Goal: Task Accomplishment & Management: Manage account settings

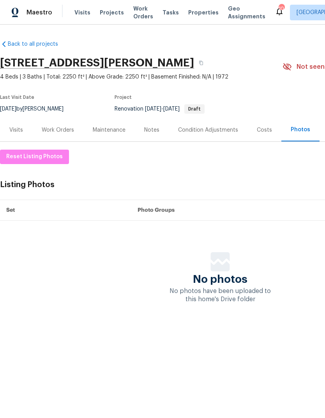
click at [105, 13] on span "Projects" at bounding box center [112, 13] width 24 height 8
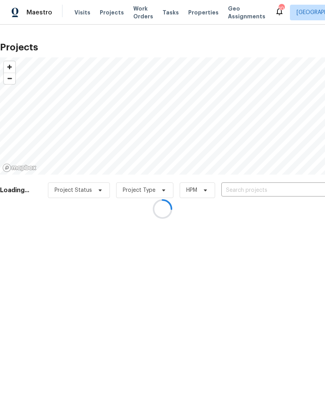
click at [273, 189] on div at bounding box center [162, 209] width 325 height 418
click at [276, 187] on div at bounding box center [162, 209] width 325 height 418
click at [265, 185] on div at bounding box center [162, 209] width 325 height 418
click at [272, 190] on div at bounding box center [162, 209] width 325 height 418
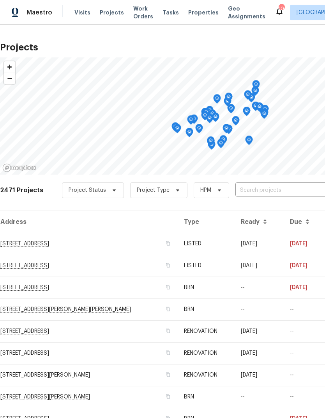
click at [273, 189] on input "text" at bounding box center [280, 190] width 89 height 12
type input "10 maple"
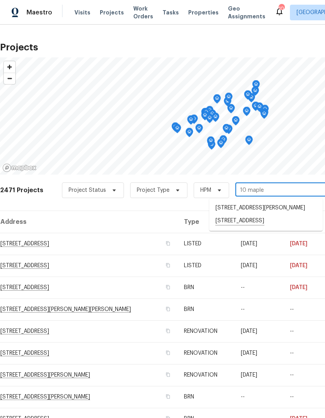
click at [289, 219] on li "[STREET_ADDRESS]" at bounding box center [267, 220] width 114 height 13
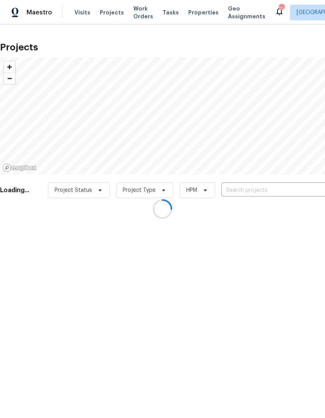
type input "[STREET_ADDRESS]"
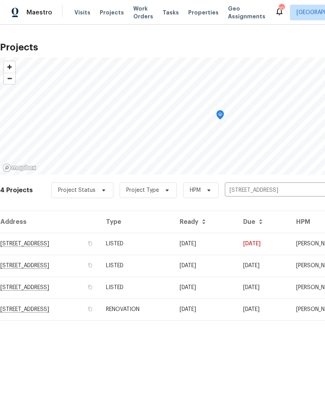
click at [24, 247] on td "[STREET_ADDRESS]" at bounding box center [50, 244] width 100 height 22
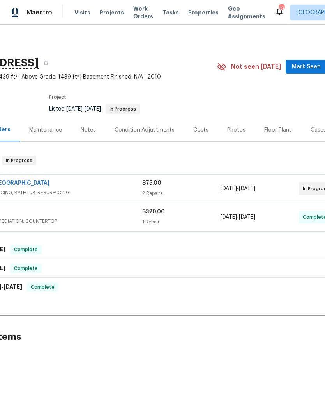
scroll to position [0, 55]
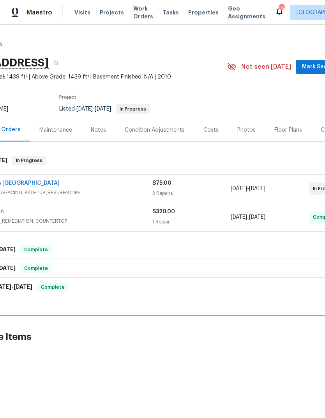
click at [13, 185] on link "Surface Experts [GEOGRAPHIC_DATA]" at bounding box center [8, 182] width 103 height 5
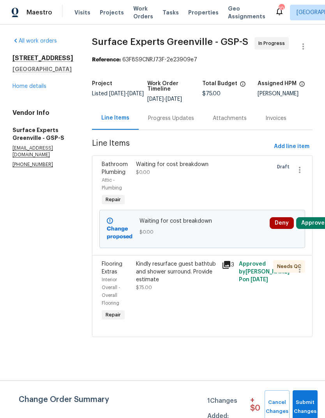
click at [196, 283] on div "Kindly resurface guest bathtub and shower surround. Provide estimate" at bounding box center [176, 271] width 81 height 23
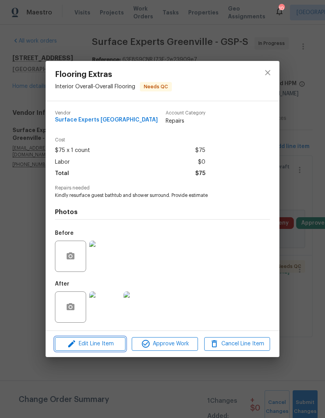
click at [84, 347] on span "Edit Line Item" at bounding box center [90, 344] width 66 height 10
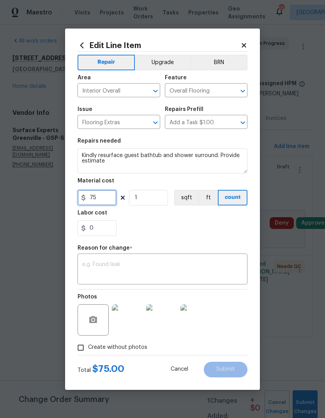
click at [93, 197] on input "75" at bounding box center [97, 198] width 39 height 16
type input "700"
click at [221, 224] on div "0" at bounding box center [163, 228] width 170 height 16
click at [199, 267] on textarea at bounding box center [162, 269] width 161 height 16
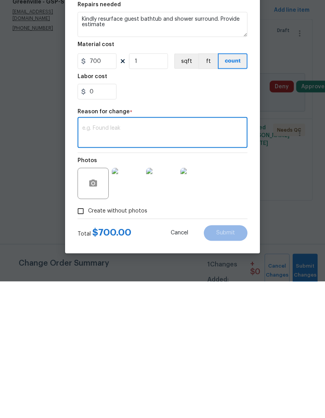
type textarea "O"
type textarea "Invoice"
click at [230, 361] on button "Submit" at bounding box center [226, 369] width 44 height 16
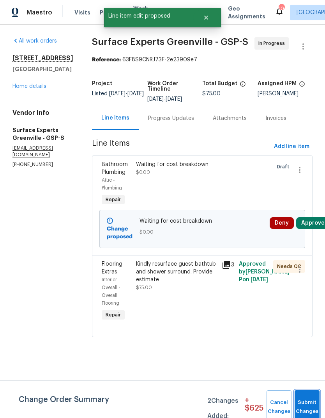
click at [306, 405] on button "Submit Changes" at bounding box center [307, 407] width 25 height 34
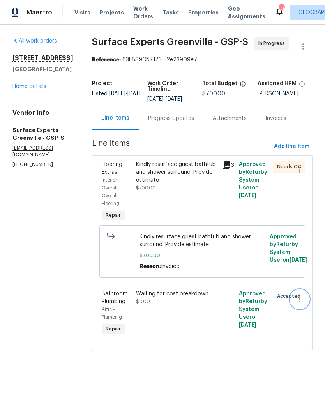
click at [301, 304] on icon "button" at bounding box center [299, 298] width 9 height 9
click at [304, 314] on li "Cancel" at bounding box center [304, 315] width 30 height 13
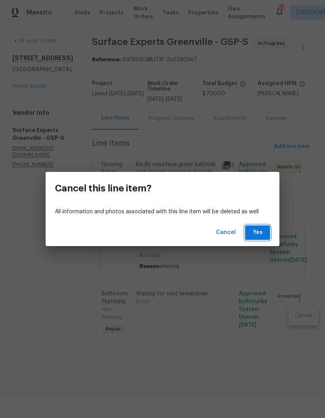
click at [260, 226] on button "Yes" at bounding box center [257, 232] width 25 height 14
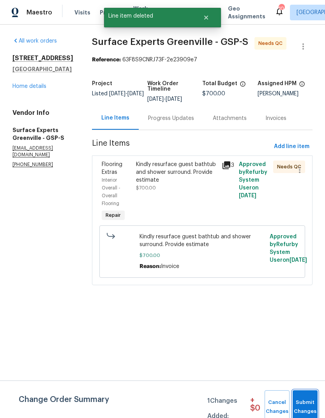
click at [309, 399] on span "Submit Changes" at bounding box center [305, 407] width 17 height 18
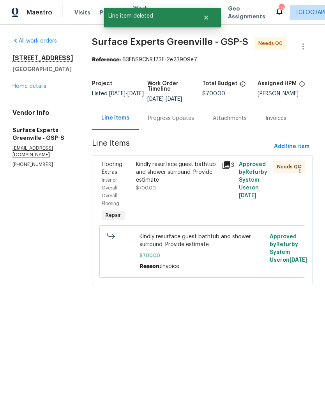
click at [199, 201] on div "Kindly resurface guest bathtub and shower surround. Provide estimate $700.00" at bounding box center [177, 191] width 86 height 67
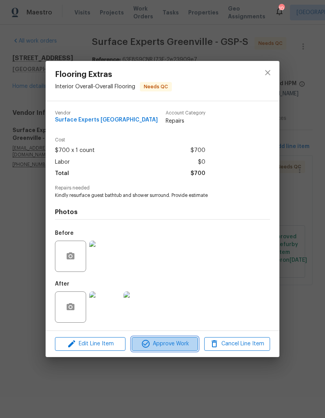
click at [174, 344] on span "Approve Work" at bounding box center [164, 344] width 61 height 10
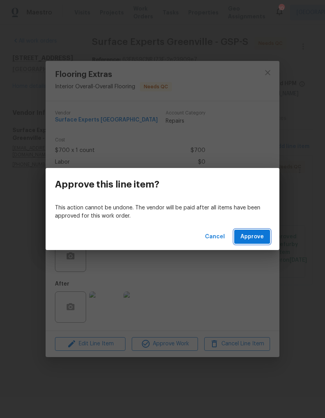
click at [265, 240] on button "Approve" at bounding box center [253, 236] width 36 height 14
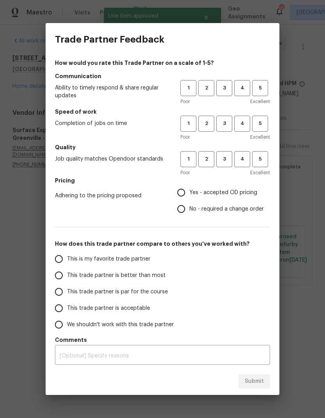
click at [237, 90] on span "4" at bounding box center [242, 88] width 14 height 9
click at [243, 114] on h5 "Speed of work" at bounding box center [162, 112] width 215 height 8
click at [245, 152] on button "4" at bounding box center [243, 159] width 16 height 16
click at [245, 123] on span "4" at bounding box center [242, 123] width 14 height 9
click at [185, 188] on input "Yes - accepted OD pricing" at bounding box center [181, 192] width 16 height 16
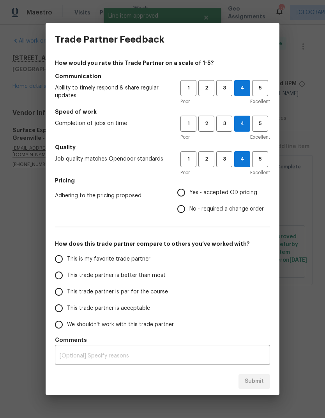
radio input "true"
click at [63, 275] on input "This trade partner is better than most" at bounding box center [59, 275] width 16 height 16
click at [258, 382] on span "Submit" at bounding box center [254, 381] width 19 height 10
radio input "true"
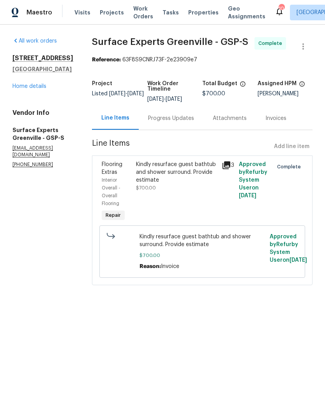
click at [30, 55] on h2 "[STREET_ADDRESS]" at bounding box center [42, 58] width 61 height 8
click at [32, 86] on link "Home details" at bounding box center [29, 86] width 34 height 5
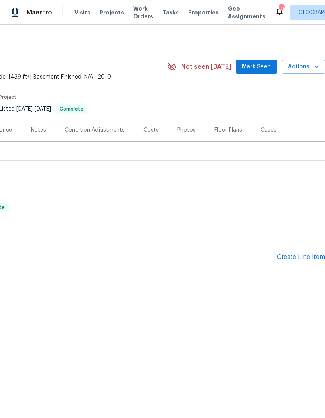
scroll to position [0, 116]
click at [312, 65] on span "Actions" at bounding box center [303, 67] width 31 height 10
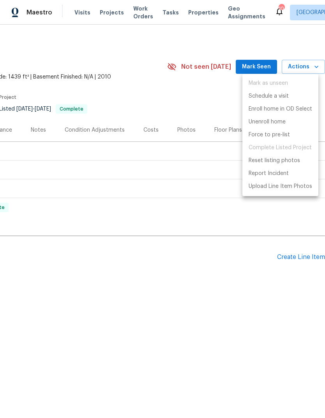
click at [175, 73] on div at bounding box center [162, 209] width 325 height 418
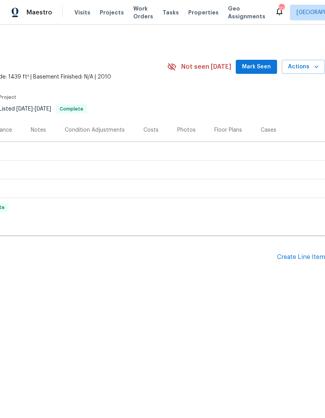
click at [195, 12] on span "Properties" at bounding box center [203, 13] width 30 height 8
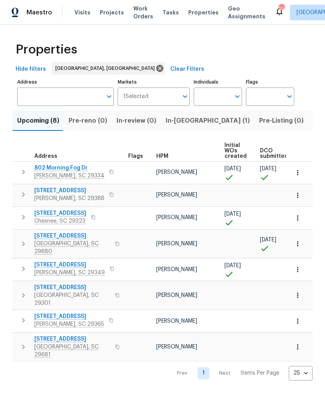
click at [309, 115] on button "Listed (31)" at bounding box center [329, 120] width 41 height 20
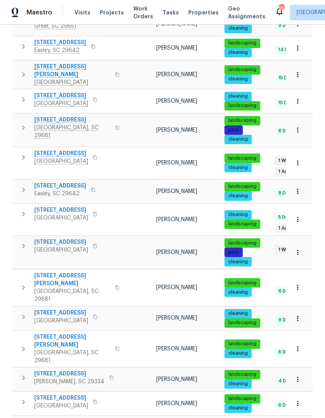
scroll to position [293, 0]
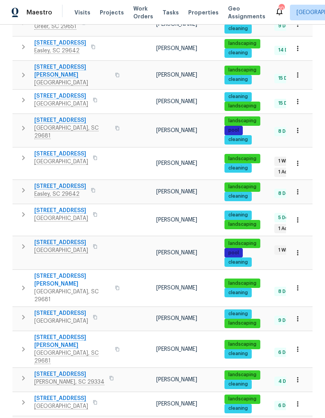
click at [296, 315] on icon "button" at bounding box center [298, 319] width 8 height 8
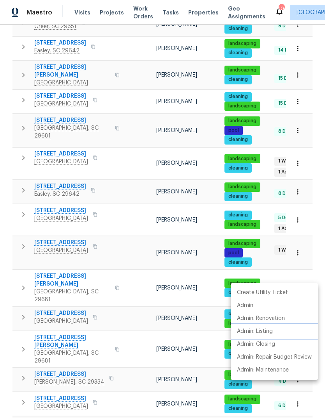
click at [260, 331] on p "Admin: Listing" at bounding box center [255, 331] width 36 height 8
